Goal: Entertainment & Leisure: Consume media (video, audio)

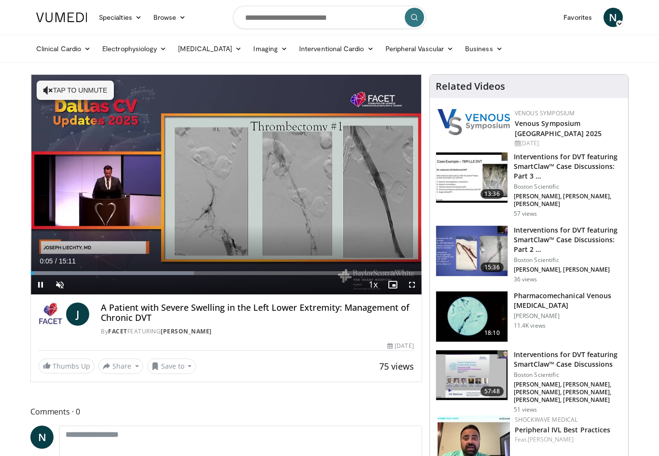
click at [393, 245] on div "10 seconds Tap to unmute" at bounding box center [226, 184] width 391 height 219
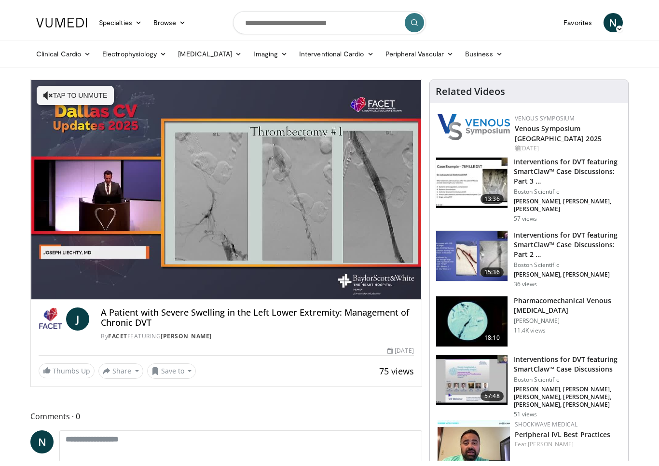
scroll to position [12, 0]
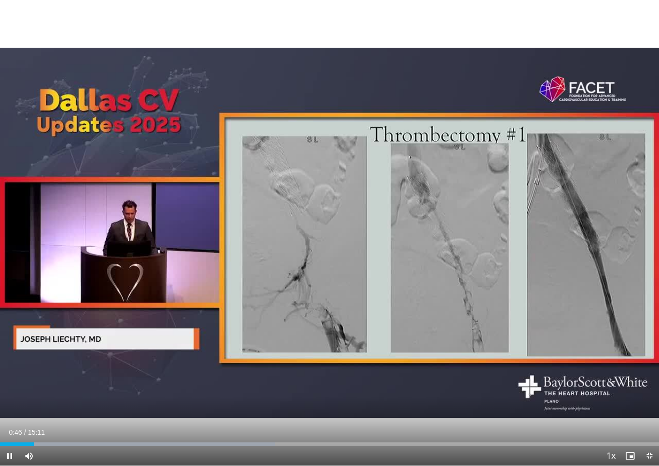
click at [96, 387] on div "10 seconds Tap to unmute" at bounding box center [329, 233] width 659 height 466
click at [35, 446] on div "Progress Bar" at bounding box center [17, 445] width 35 height 4
click at [98, 385] on div "10 seconds Tap to unmute" at bounding box center [329, 233] width 659 height 466
click at [222, 395] on div "10 seconds Tap to unmute" at bounding box center [329, 233] width 659 height 466
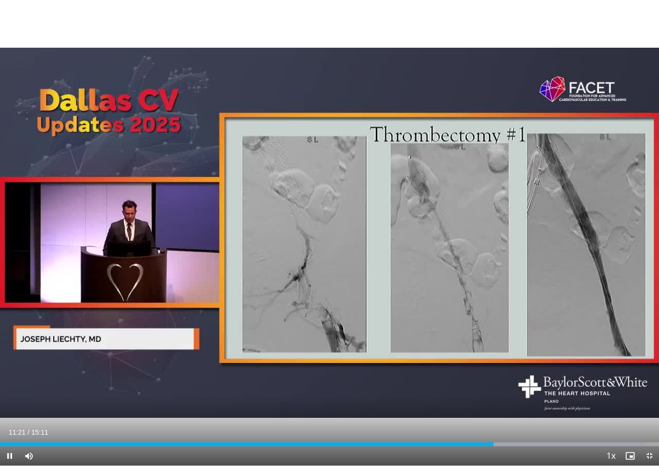
click at [220, 406] on div "10 seconds Tap to unmute" at bounding box center [329, 233] width 659 height 466
click at [414, 402] on div "10 seconds Tap to unmute" at bounding box center [329, 233] width 659 height 466
click at [490, 445] on div "Progress Bar" at bounding box center [249, 445] width 499 height 4
click at [275, 308] on div "10 seconds Tap to unmute" at bounding box center [329, 233] width 659 height 466
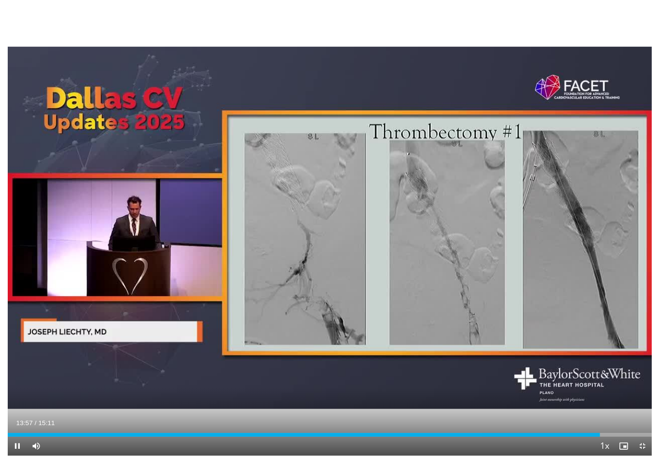
scroll to position [0, 0]
